Goal: Information Seeking & Learning: Learn about a topic

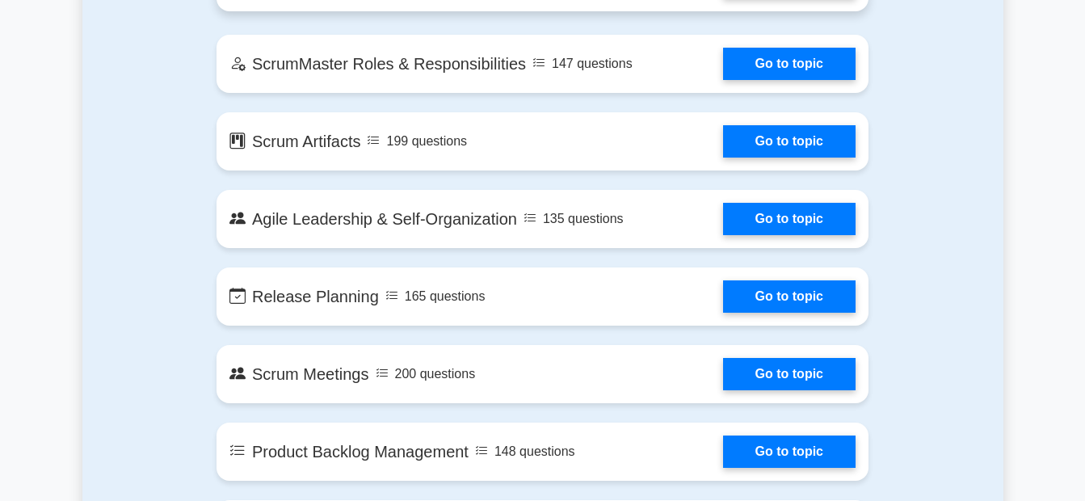
scroll to position [1038, 0]
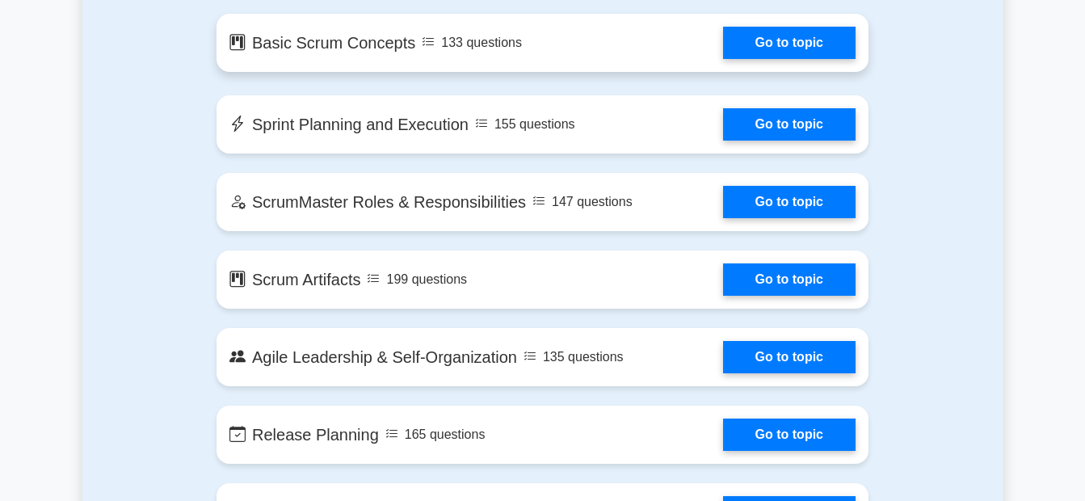
scroll to position [959, 0]
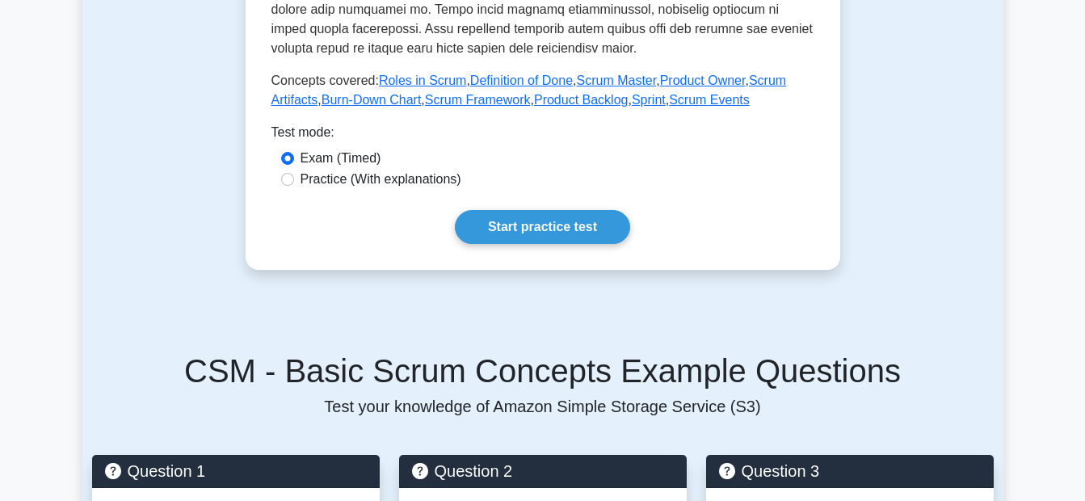
scroll to position [710, 0]
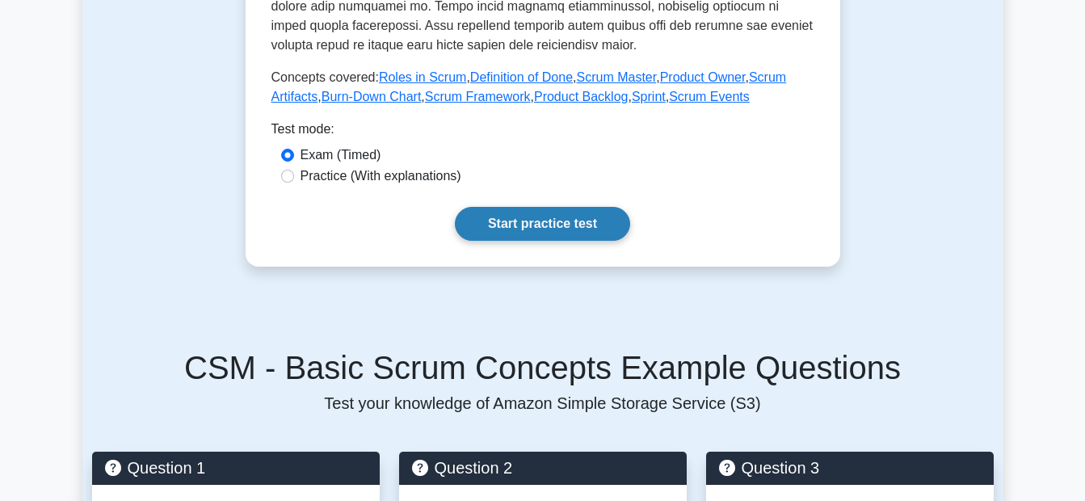
click at [507, 217] on link "Start practice test" at bounding box center [542, 224] width 175 height 34
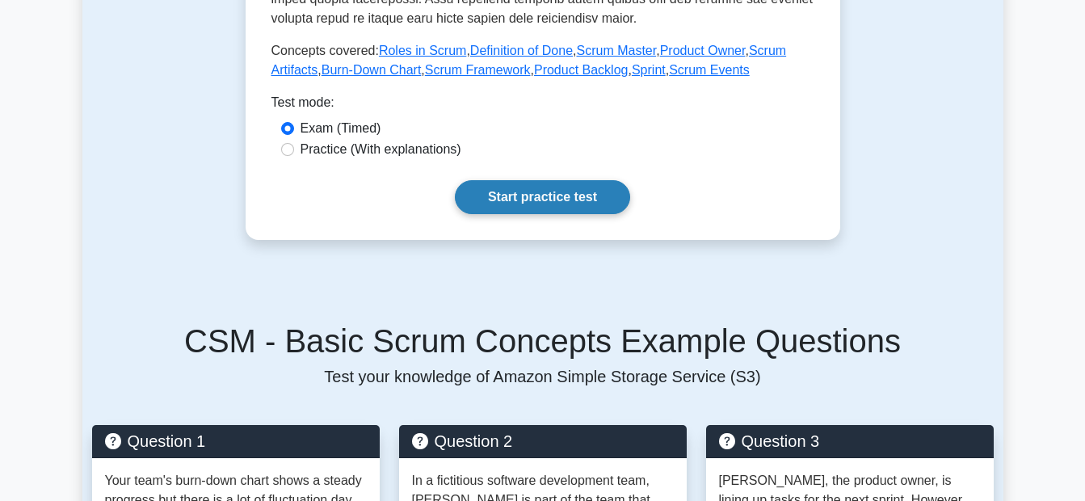
scroll to position [736, 0]
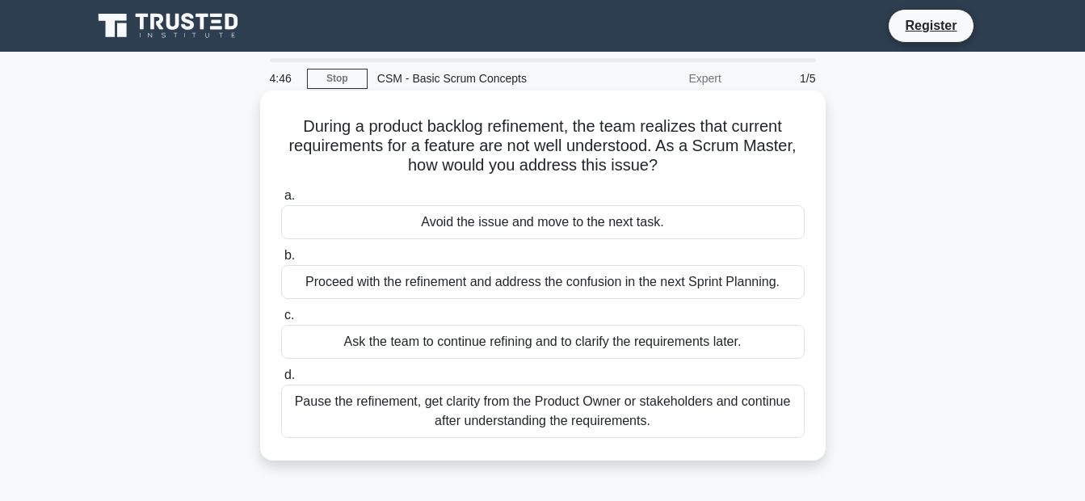
click at [428, 232] on div "Avoid the issue and move to the next task." at bounding box center [543, 222] width 524 height 34
click at [281, 201] on input "a. Avoid the issue and move to the next task." at bounding box center [281, 196] width 0 height 11
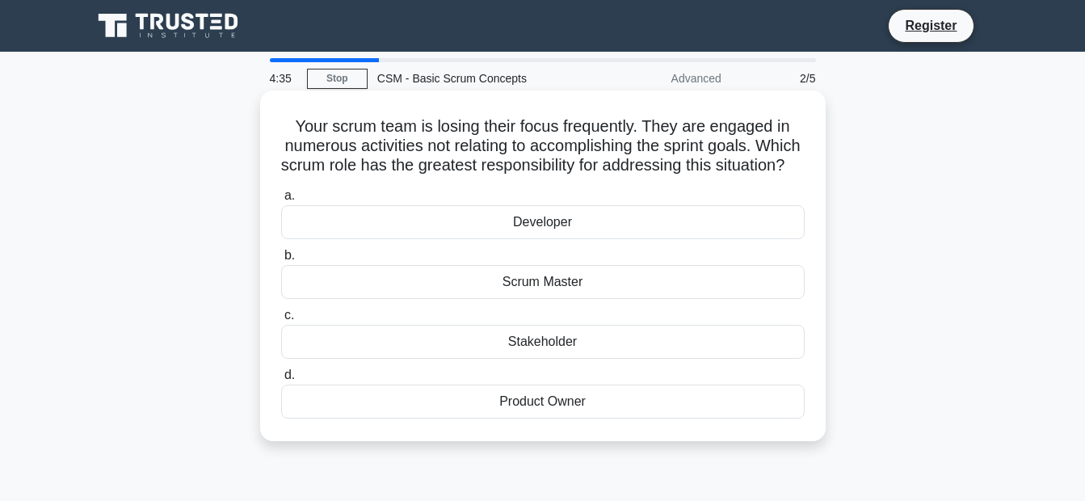
click at [541, 299] on div "Scrum Master" at bounding box center [543, 282] width 524 height 34
click at [281, 261] on input "b. Scrum Master" at bounding box center [281, 256] width 0 height 11
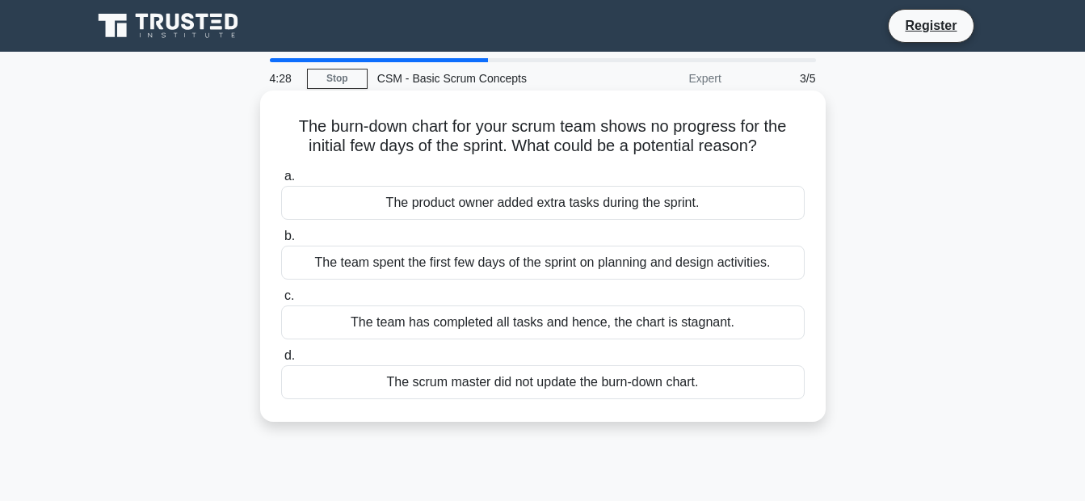
click at [445, 331] on div "The team has completed all tasks and hence, the chart is stagnant." at bounding box center [543, 323] width 524 height 34
click at [281, 301] on input "c. The team has completed all tasks and hence, the chart is stagnant." at bounding box center [281, 296] width 0 height 11
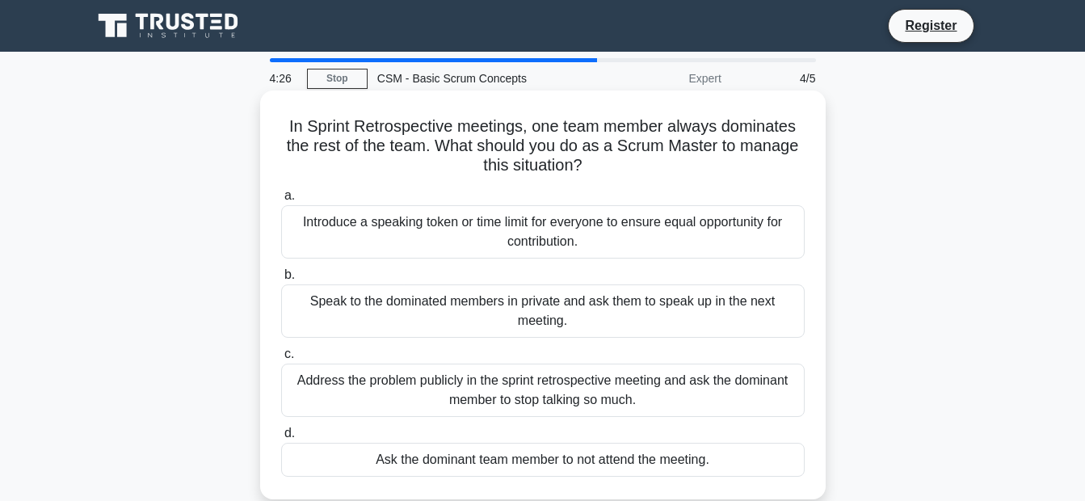
click at [591, 316] on div "Speak to the dominated members in private and ask them to speak up in the next …" at bounding box center [543, 310] width 524 height 53
click at [281, 280] on input "b. Speak to the dominated members in private and ask them to speak up in the ne…" at bounding box center [281, 275] width 0 height 11
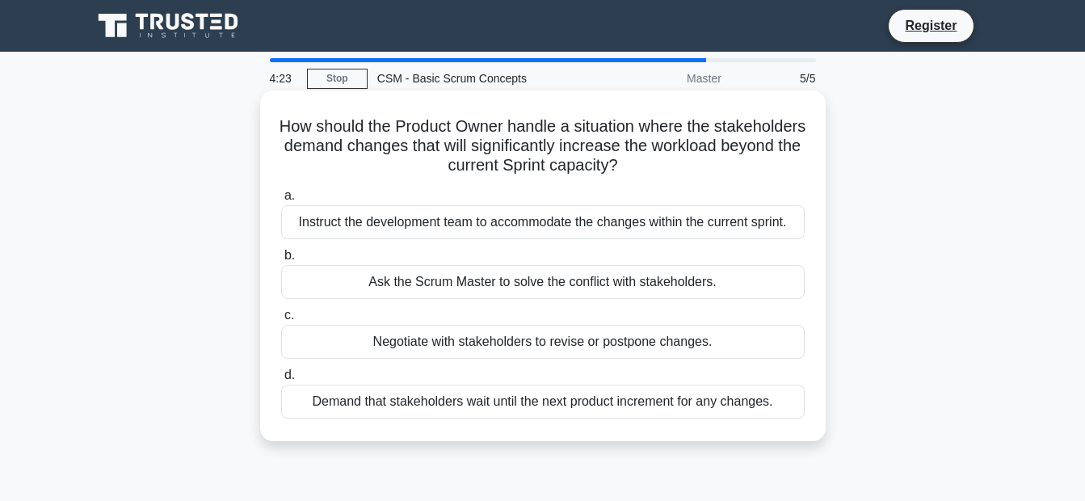
click at [570, 225] on div "Instruct the development team to accommodate the changes within the current spr…" at bounding box center [543, 222] width 524 height 34
click at [281, 201] on input "a. Instruct the development team to accommodate the changes within the current …" at bounding box center [281, 196] width 0 height 11
